Goal: Task Accomplishment & Management: Manage account settings

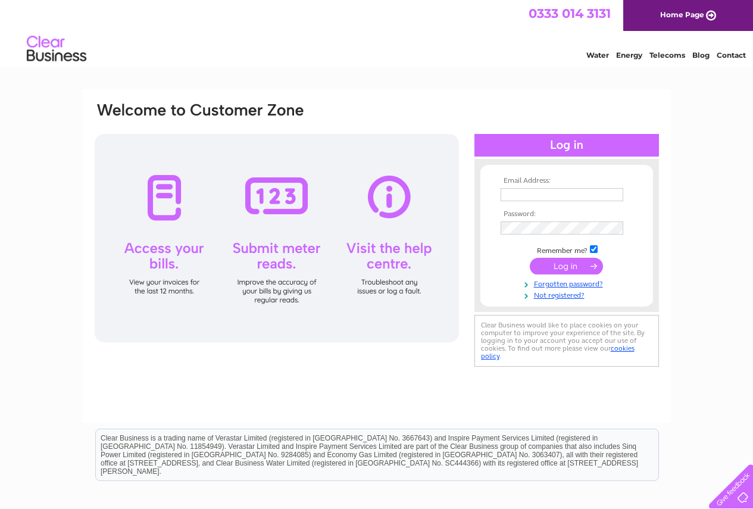
type input "info@crowtreefarm.co.uk"
click at [575, 263] on input "submit" at bounding box center [566, 266] width 73 height 17
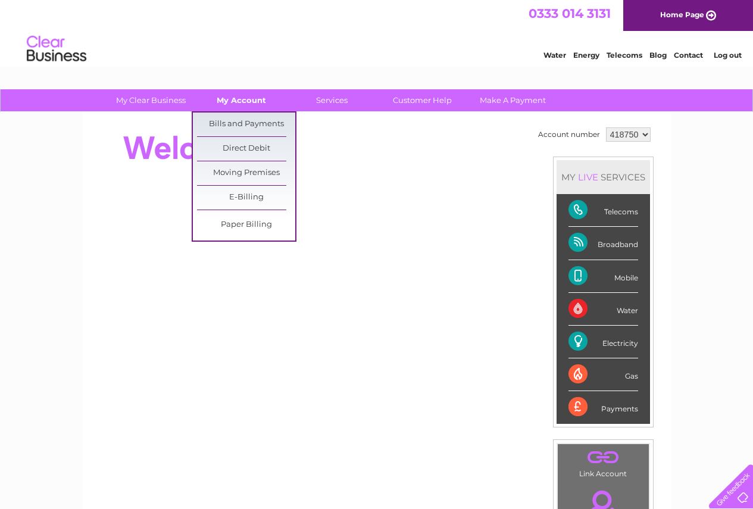
click at [240, 96] on link "My Account" at bounding box center [241, 100] width 98 height 22
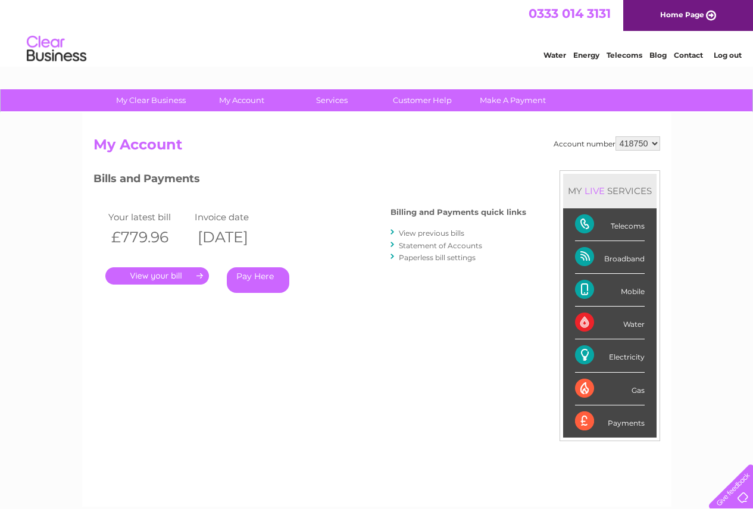
click at [245, 117] on div "Account number 418750 My Account MY LIVE SERVICES Telecoms Broadband Mobile Wat…" at bounding box center [376, 309] width 589 height 394
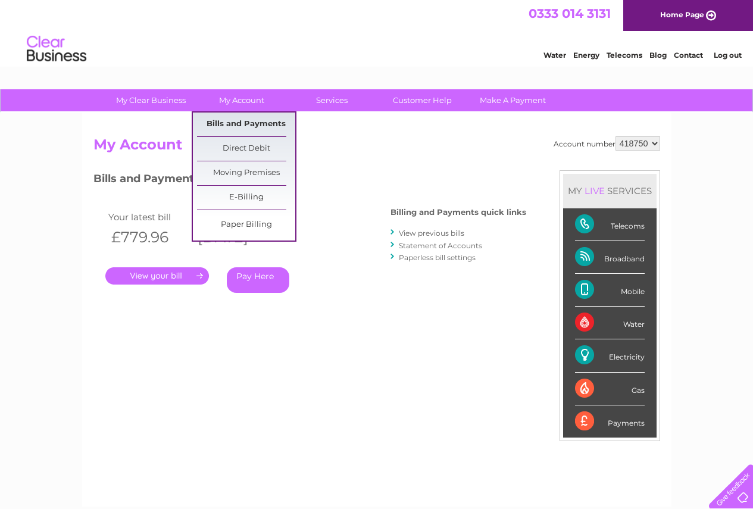
click at [253, 117] on link "Bills and Payments" at bounding box center [246, 124] width 98 height 24
click at [242, 96] on link "My Account" at bounding box center [241, 100] width 98 height 22
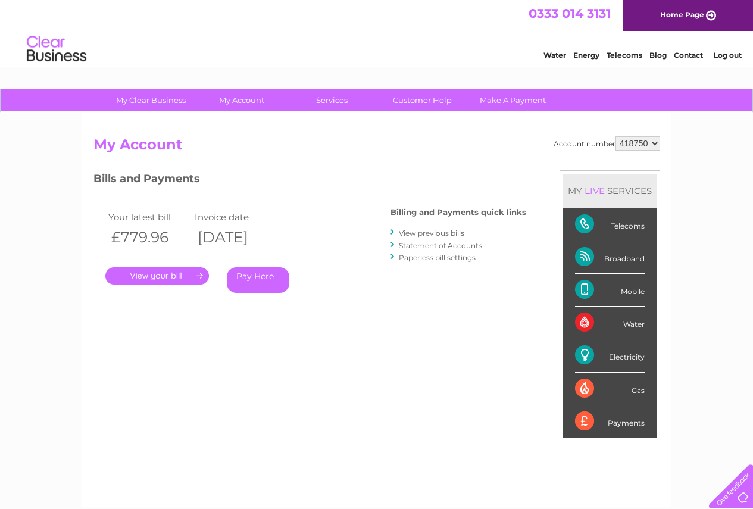
click at [428, 230] on link "View previous bills" at bounding box center [431, 232] width 65 height 9
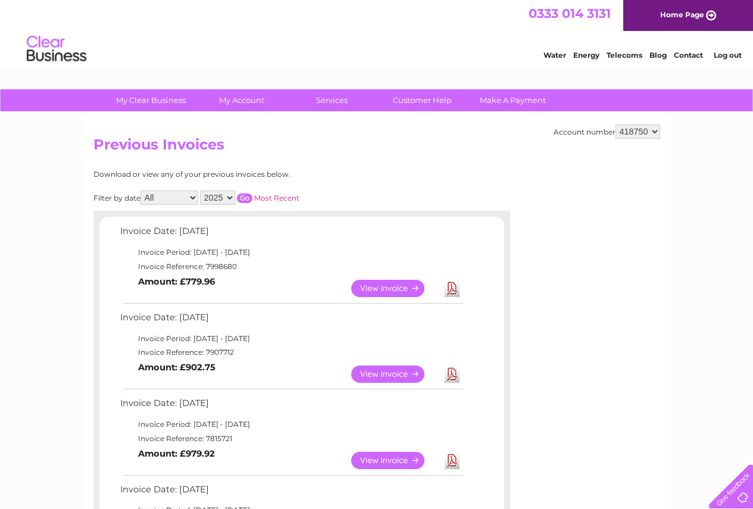
click at [227, 195] on select "2025 2024 2023 2022" at bounding box center [217, 197] width 35 height 14
select select "2024"
click at [201, 190] on select "2025 2024 2023 2022" at bounding box center [217, 197] width 35 height 14
click at [243, 199] on input "button" at bounding box center [244, 198] width 15 height 10
click at [246, 195] on input "button" at bounding box center [244, 198] width 15 height 10
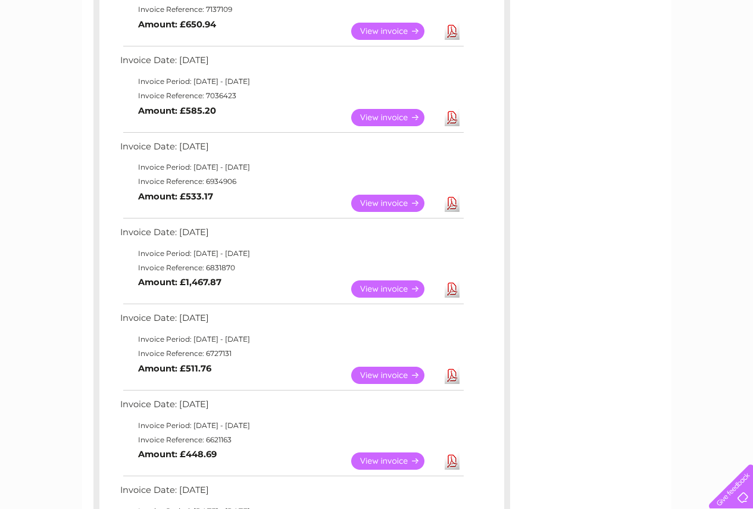
scroll to position [357, 0]
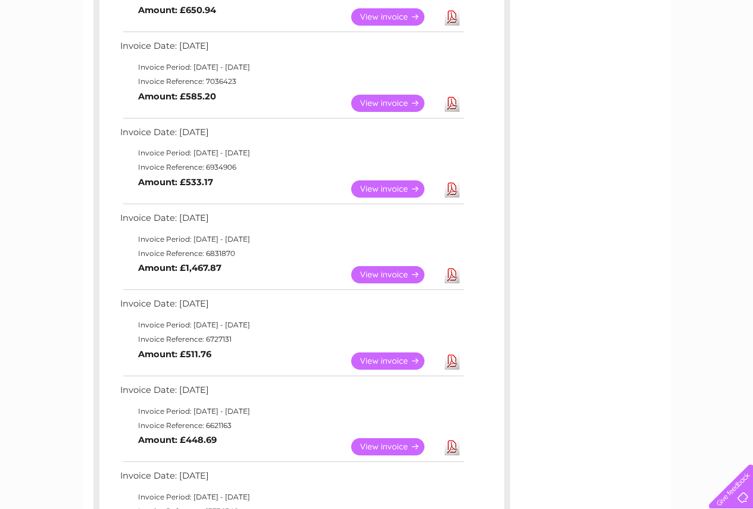
click at [380, 183] on link "View" at bounding box center [394, 188] width 87 height 17
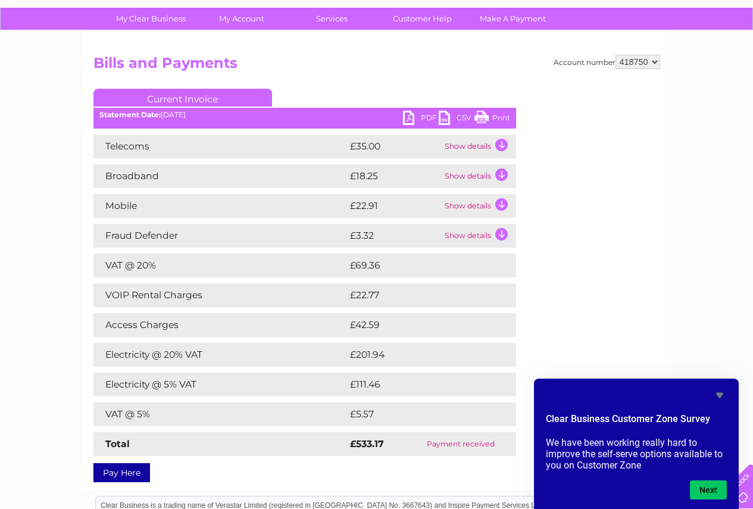
scroll to position [119, 0]
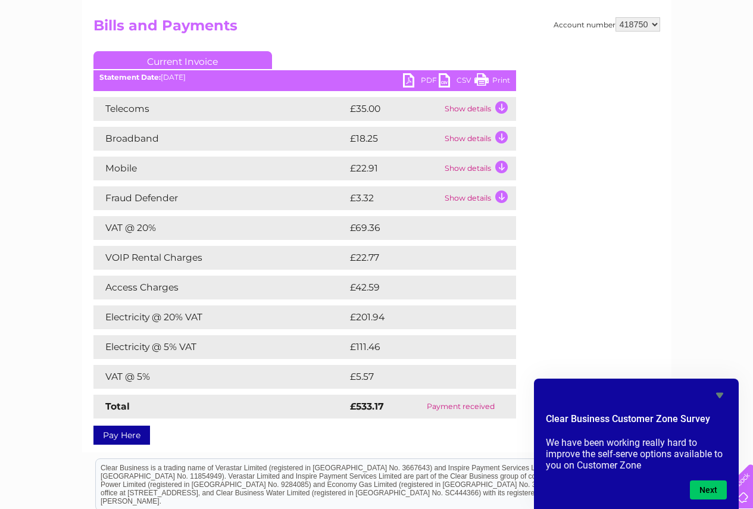
click at [502, 196] on td "Show details" at bounding box center [479, 198] width 74 height 24
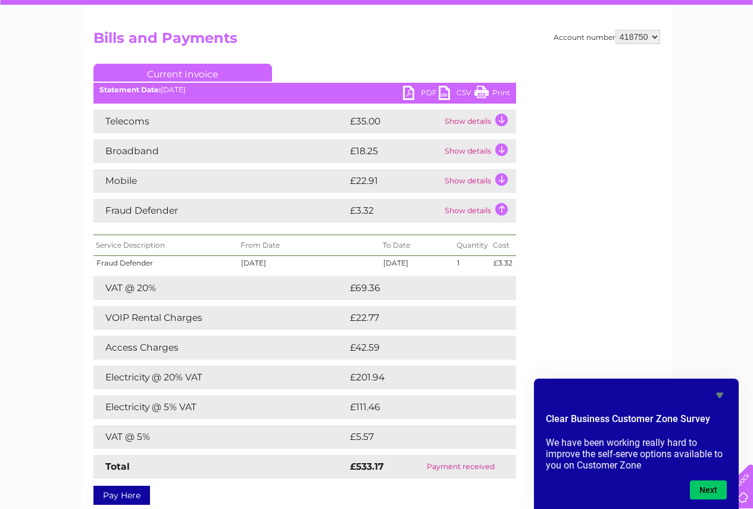
scroll to position [84, 0]
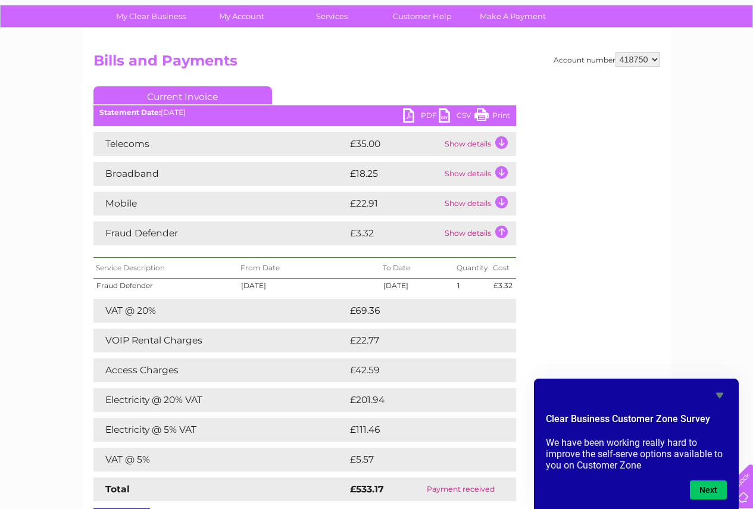
click at [502, 140] on td "Show details" at bounding box center [479, 144] width 74 height 24
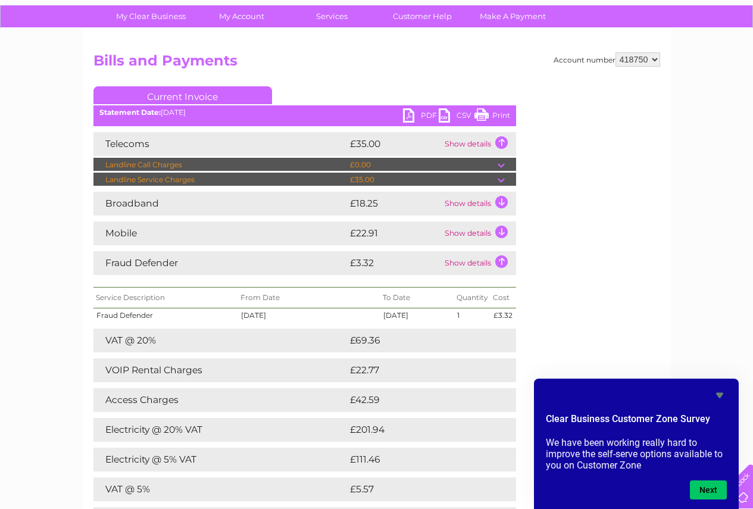
click at [508, 198] on td "Show details" at bounding box center [479, 204] width 74 height 24
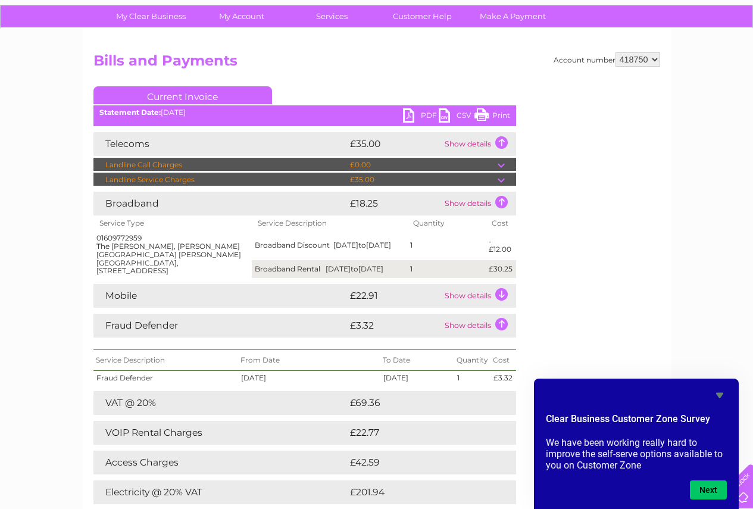
click at [500, 202] on td "Show details" at bounding box center [479, 204] width 74 height 24
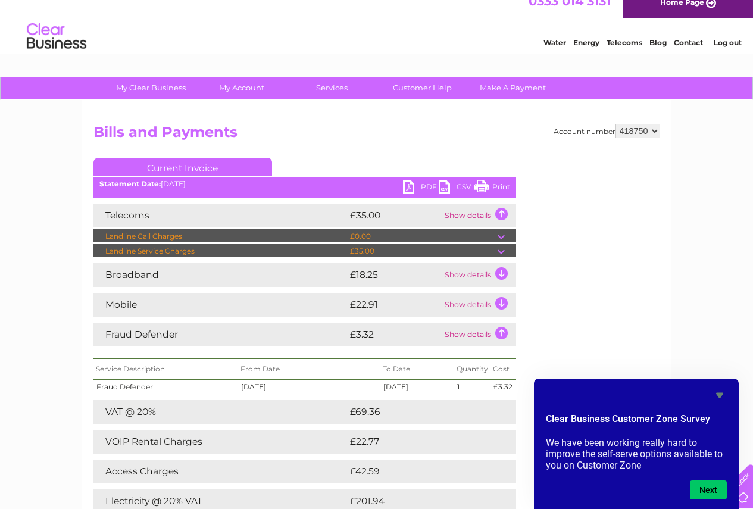
scroll to position [0, 0]
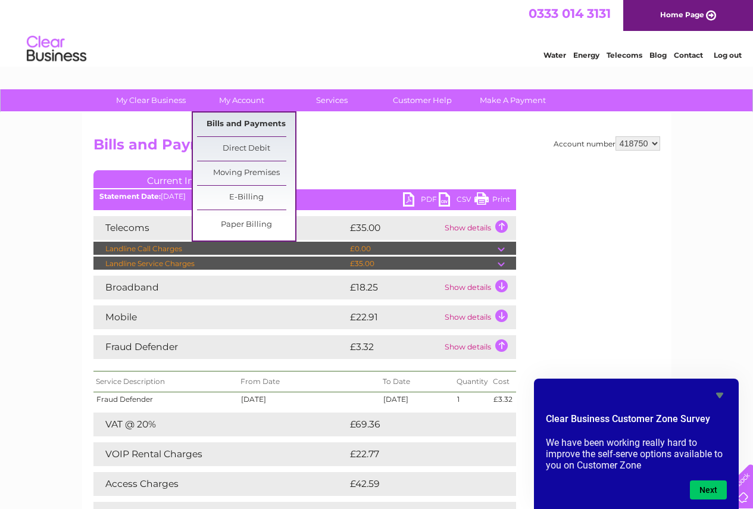
click at [243, 127] on link "Bills and Payments" at bounding box center [246, 124] width 98 height 24
click at [244, 121] on link "Bills and Payments" at bounding box center [246, 124] width 98 height 24
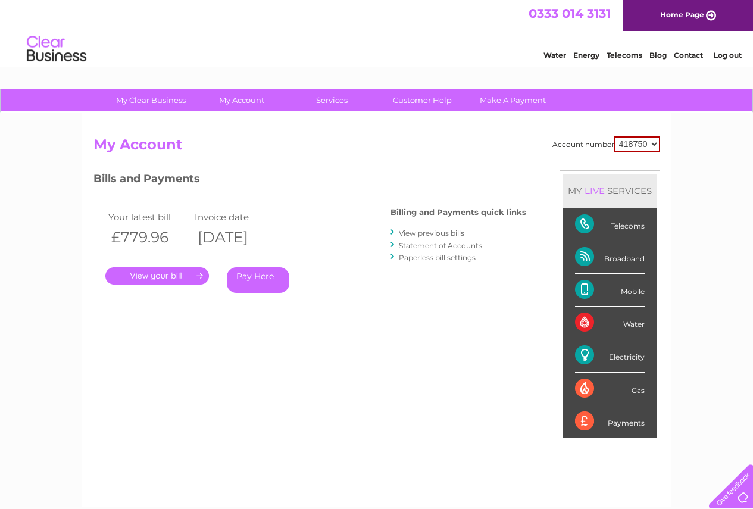
click at [431, 234] on link "View previous bills" at bounding box center [431, 232] width 65 height 9
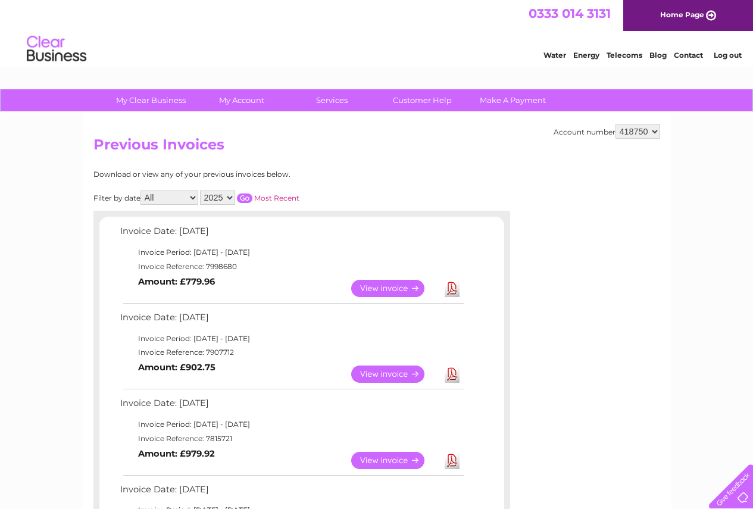
click at [230, 196] on select "2025 2024 2023 2022" at bounding box center [217, 197] width 35 height 14
select select "2024"
click at [201, 190] on select "2025 2024 2023 2022" at bounding box center [217, 197] width 35 height 14
click at [243, 195] on input "button" at bounding box center [244, 198] width 15 height 10
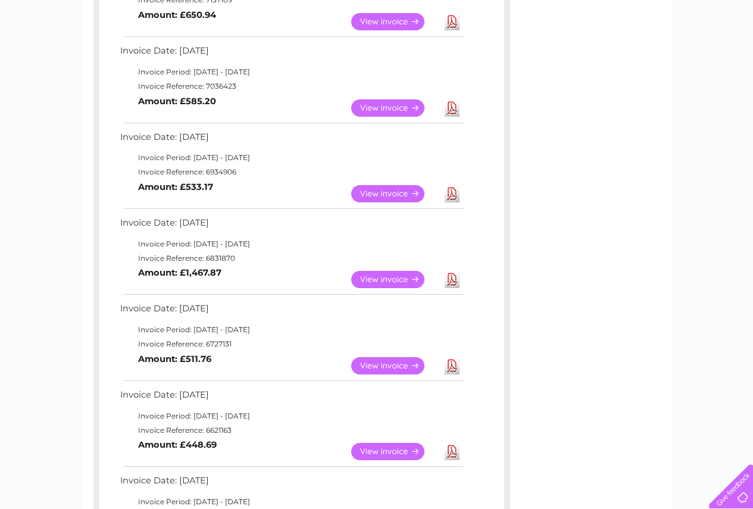
scroll to position [357, 0]
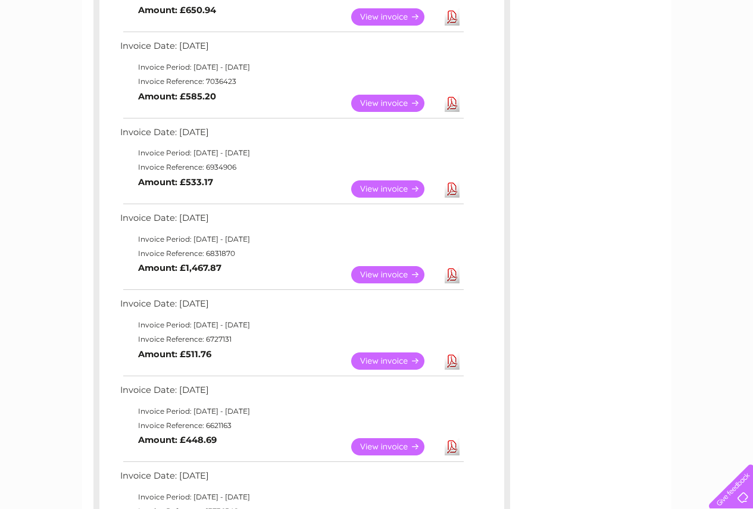
click at [373, 183] on link "View" at bounding box center [394, 188] width 87 height 17
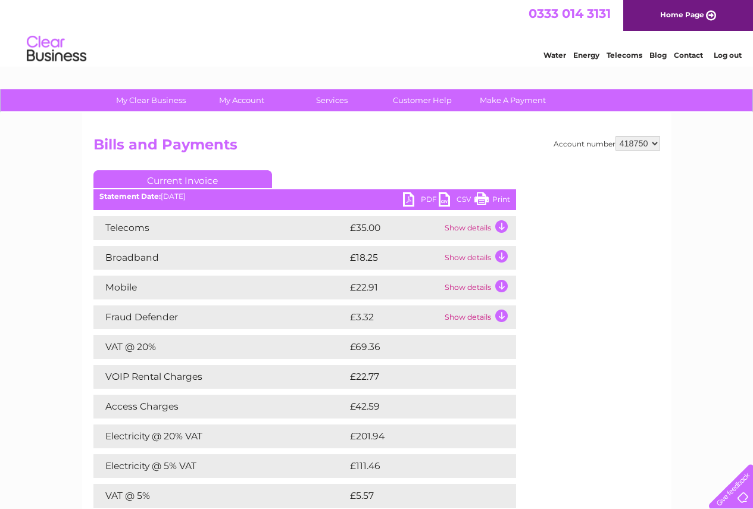
click at [411, 195] on link "PDF" at bounding box center [421, 200] width 36 height 17
click at [409, 195] on link "PDF" at bounding box center [421, 200] width 36 height 17
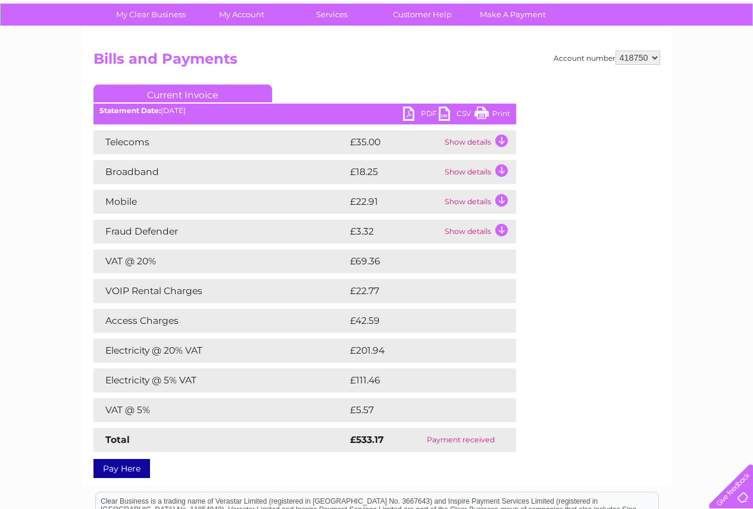
scroll to position [60, 0]
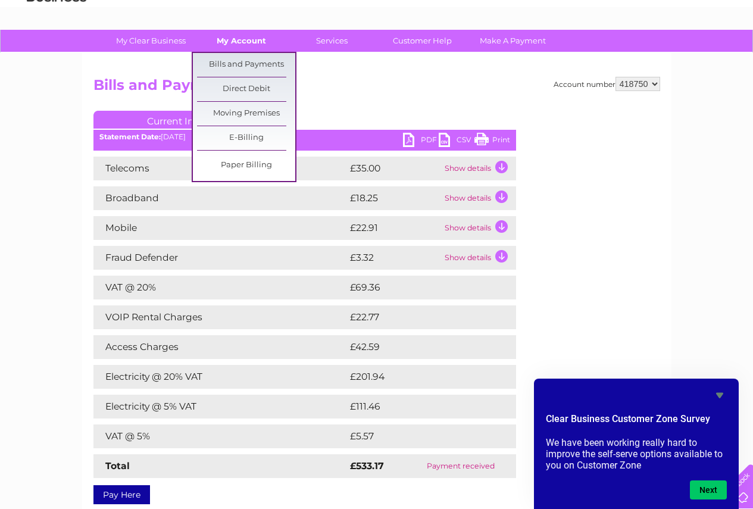
click at [239, 33] on link "My Account" at bounding box center [241, 41] width 98 height 22
click at [253, 65] on link "Bills and Payments" at bounding box center [246, 65] width 98 height 24
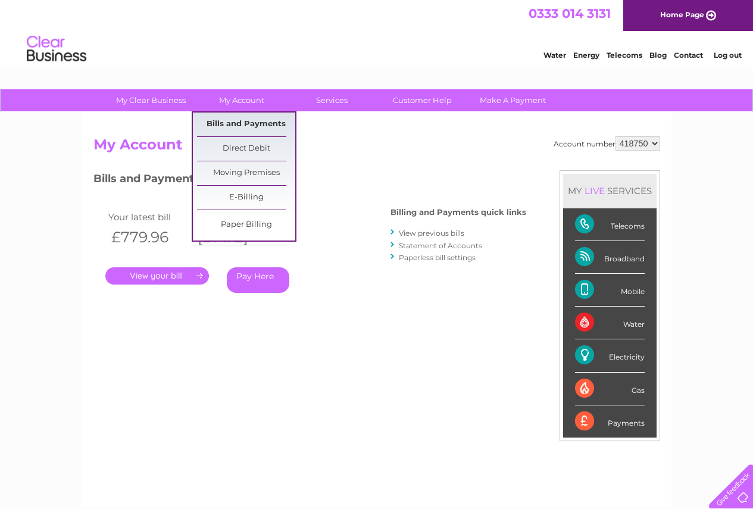
click at [267, 125] on link "Bills and Payments" at bounding box center [246, 124] width 98 height 24
click at [246, 119] on link "Bills and Payments" at bounding box center [246, 124] width 98 height 24
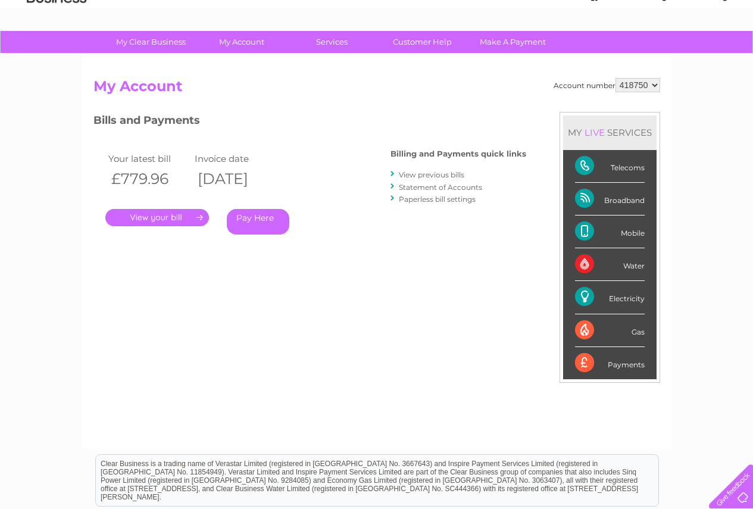
scroll to position [60, 0]
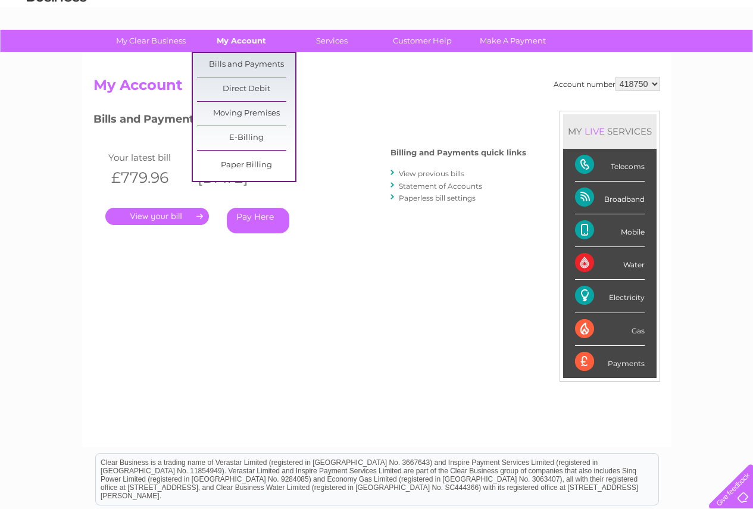
click at [255, 35] on link "My Account" at bounding box center [241, 41] width 98 height 22
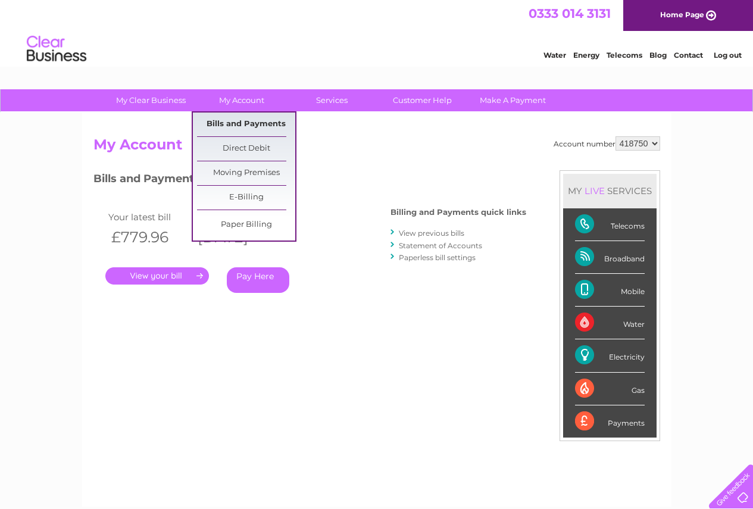
click at [269, 120] on link "Bills and Payments" at bounding box center [246, 124] width 98 height 24
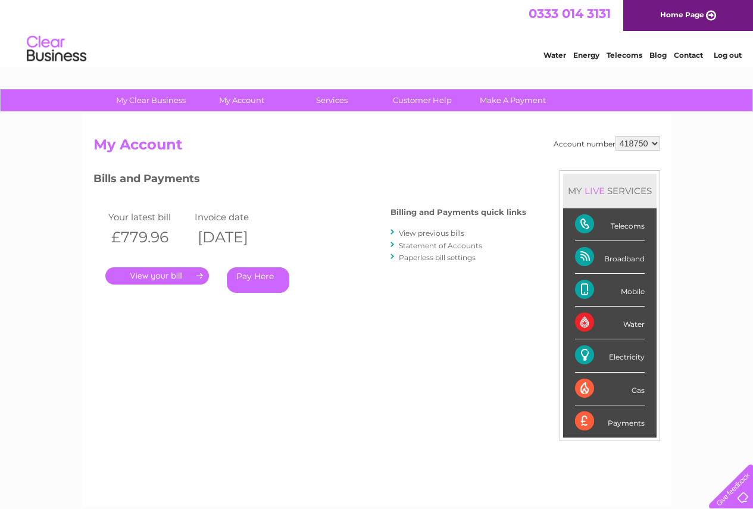
click at [417, 230] on link "View previous bills" at bounding box center [431, 232] width 65 height 9
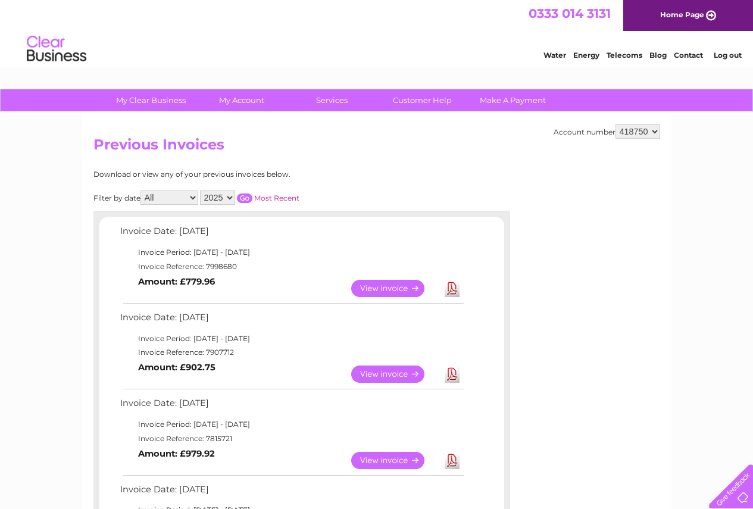
click at [233, 195] on select "2025 2024 2023 2022" at bounding box center [217, 197] width 35 height 14
select select "2024"
click at [201, 190] on select "2025 2024 2023 2022" at bounding box center [217, 197] width 35 height 14
click at [246, 193] on input "button" at bounding box center [244, 198] width 15 height 10
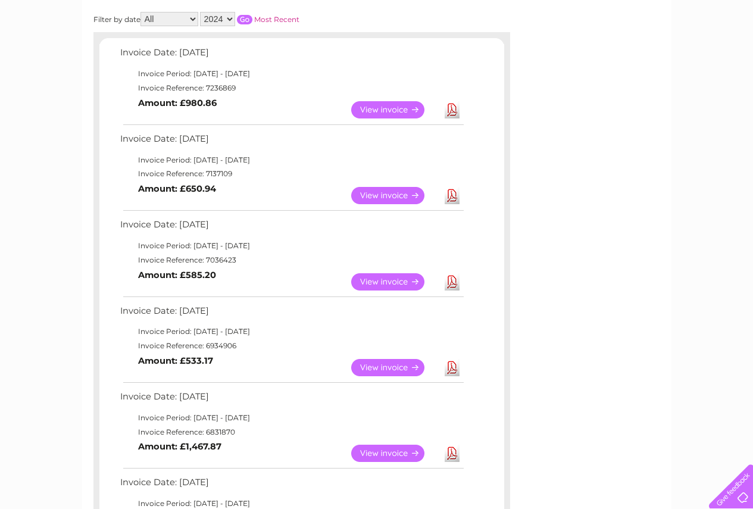
scroll to position [238, 0]
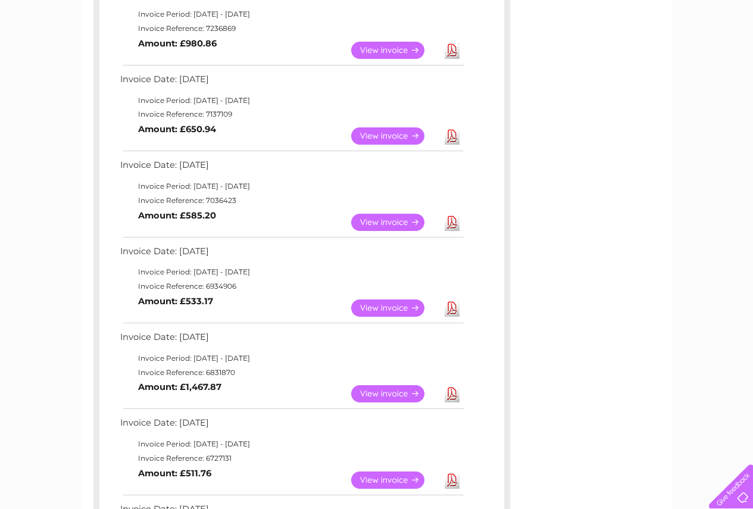
click at [380, 220] on link "View" at bounding box center [394, 222] width 87 height 17
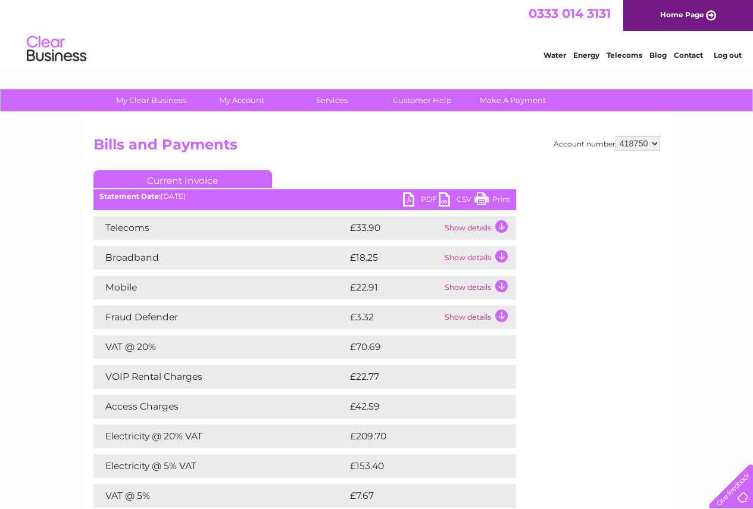
click at [408, 195] on link "PDF" at bounding box center [421, 200] width 36 height 17
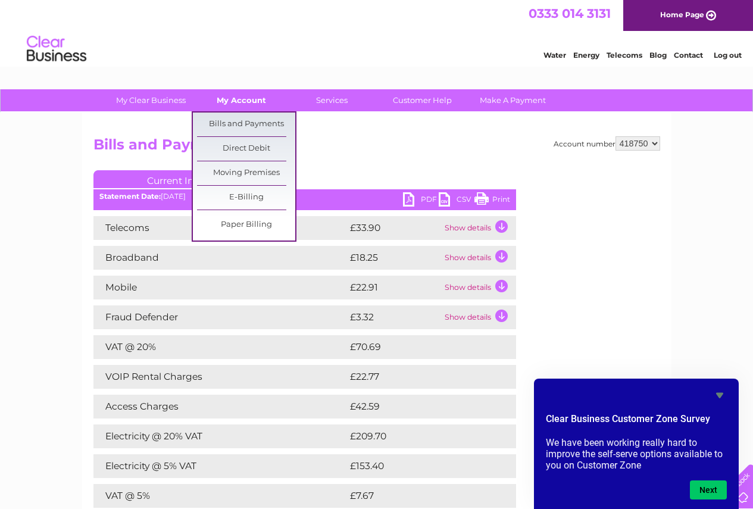
click at [245, 95] on link "My Account" at bounding box center [241, 100] width 98 height 22
click at [238, 124] on link "Bills and Payments" at bounding box center [246, 124] width 98 height 24
click at [246, 121] on link "Bills and Payments" at bounding box center [246, 124] width 98 height 24
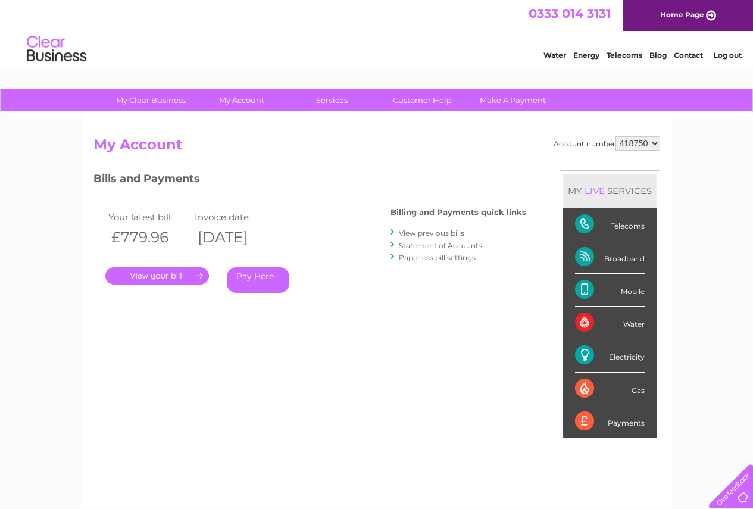
click at [430, 231] on link "View previous bills" at bounding box center [431, 232] width 65 height 9
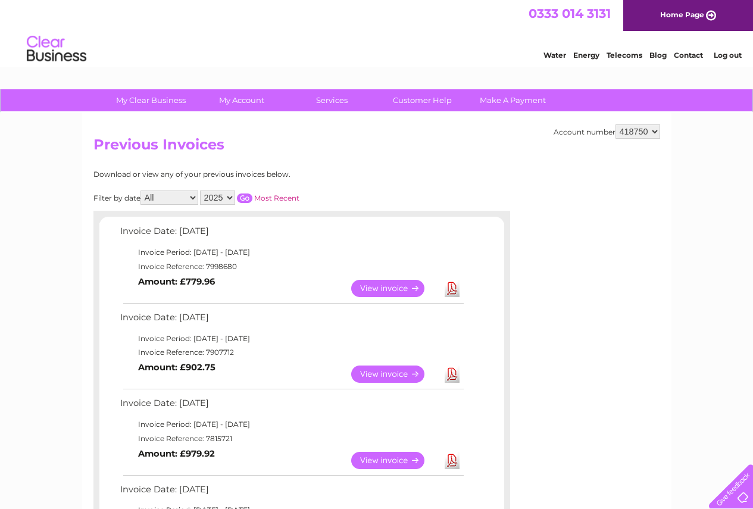
click at [228, 198] on select "2025 2024 2023 2022" at bounding box center [217, 197] width 35 height 14
select select "2024"
click at [201, 190] on select "2025 2024 2023 2022" at bounding box center [217, 197] width 35 height 14
click at [245, 193] on input "button" at bounding box center [244, 198] width 15 height 10
click at [245, 195] on input "button" at bounding box center [244, 198] width 15 height 10
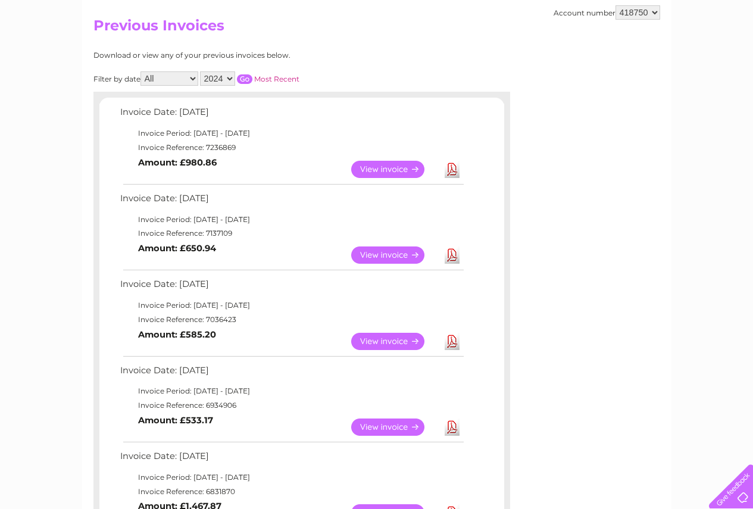
scroll to position [179, 0]
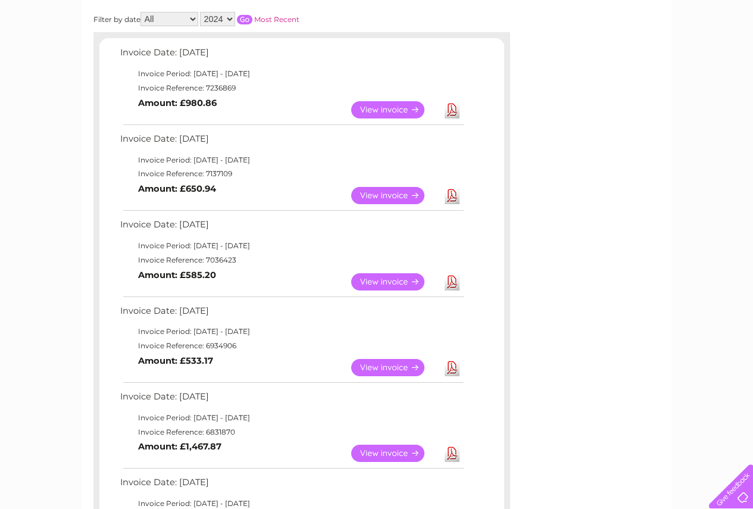
click at [381, 194] on link "View" at bounding box center [394, 195] width 87 height 17
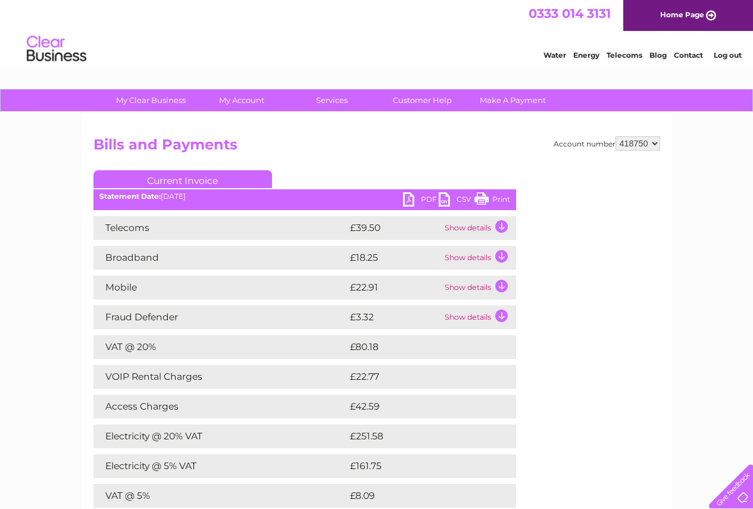
click at [410, 193] on link "PDF" at bounding box center [421, 200] width 36 height 17
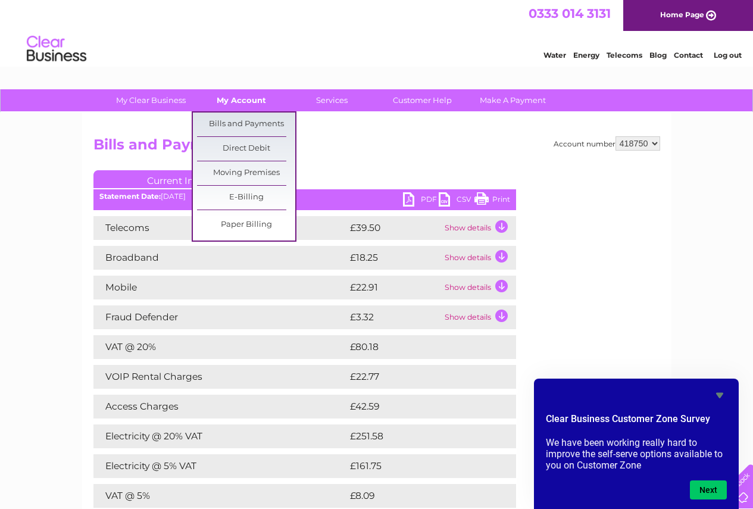
click at [234, 99] on link "My Account" at bounding box center [241, 100] width 98 height 22
click at [236, 117] on link "Bills and Payments" at bounding box center [246, 124] width 98 height 24
click at [239, 126] on link "Bills and Payments" at bounding box center [246, 124] width 98 height 24
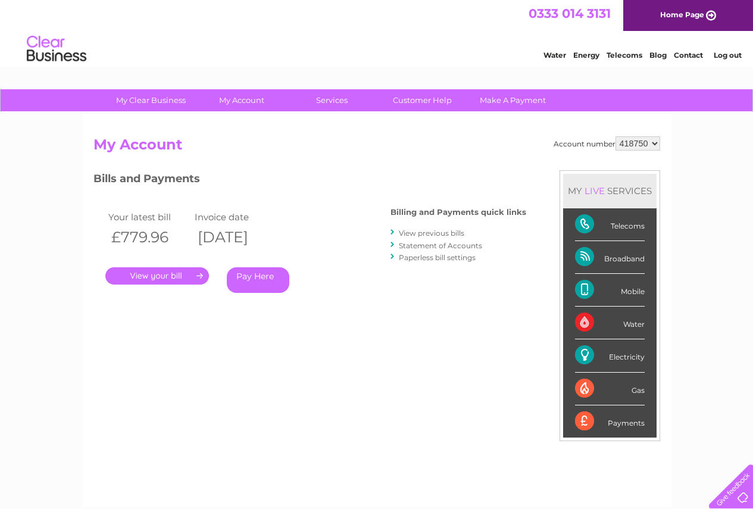
click at [450, 233] on link "View previous bills" at bounding box center [431, 232] width 65 height 9
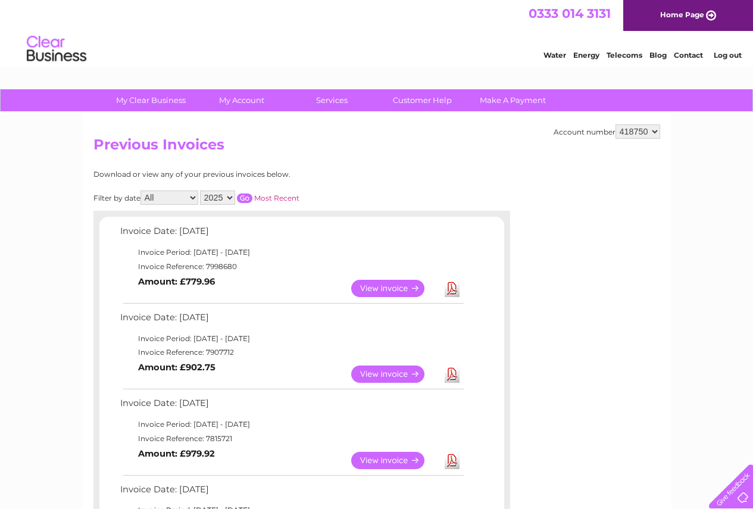
click at [233, 196] on select "2025 2024 2023 2022" at bounding box center [217, 197] width 35 height 14
select select "2024"
click at [201, 190] on select "2025 2024 2023 2022" at bounding box center [217, 197] width 35 height 14
click at [249, 195] on input "button" at bounding box center [244, 198] width 15 height 10
click at [249, 197] on input "button" at bounding box center [244, 198] width 15 height 10
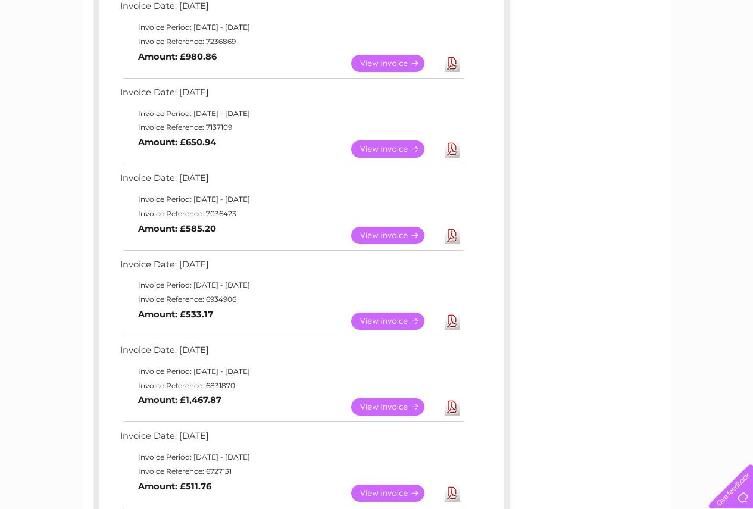
scroll to position [238, 0]
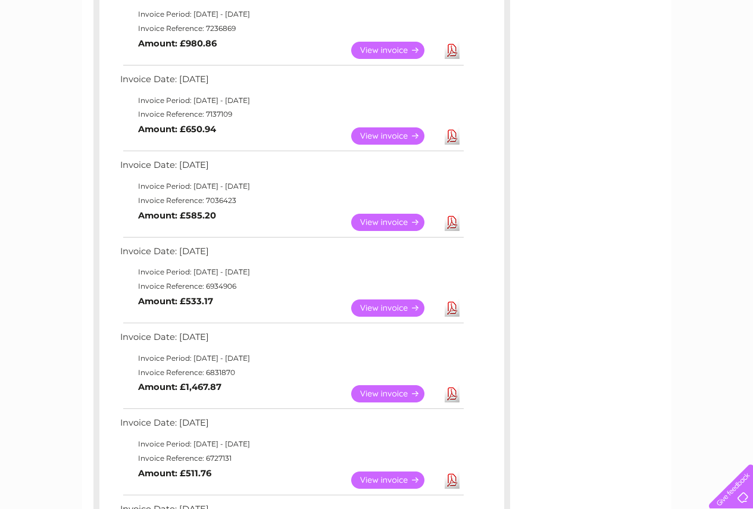
click at [373, 225] on link "View" at bounding box center [394, 222] width 87 height 17
